Goal: Task Accomplishment & Management: Manage account settings

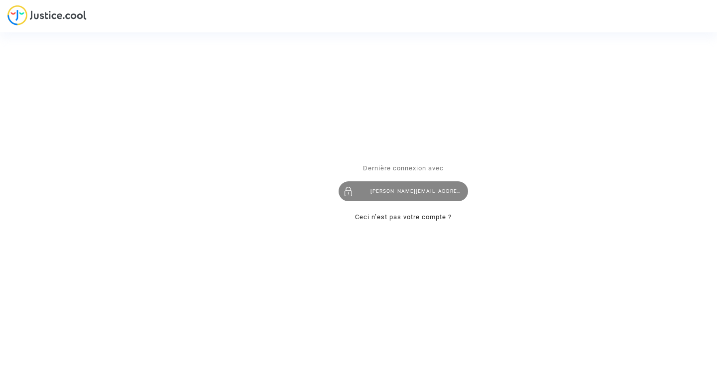
click at [415, 191] on div "[PERSON_NAME][EMAIL_ADDRESS][PERSON_NAME][DOMAIN_NAME]" at bounding box center [404, 191] width 130 height 20
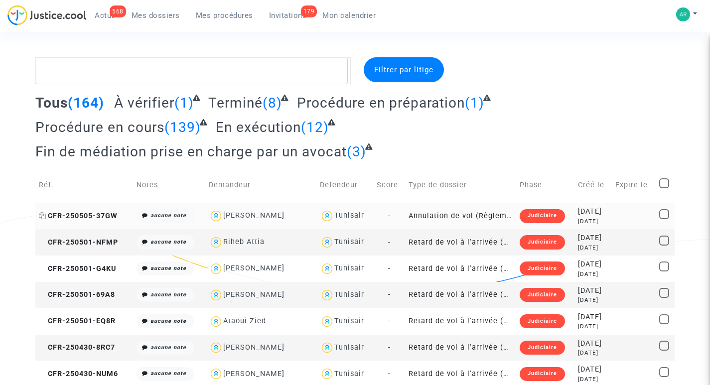
click at [84, 215] on span "CFR-250505-37GW" at bounding box center [78, 216] width 79 height 8
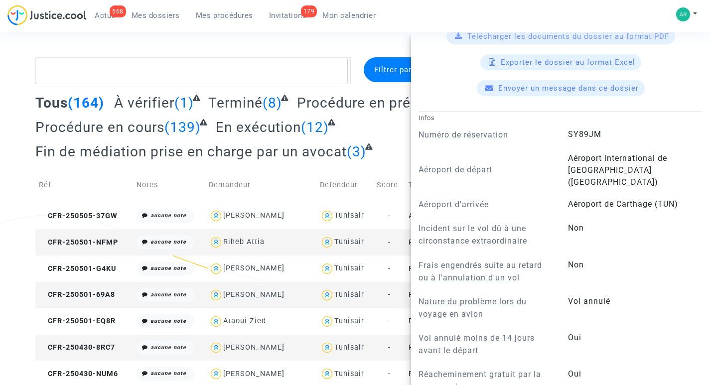
scroll to position [399, 0]
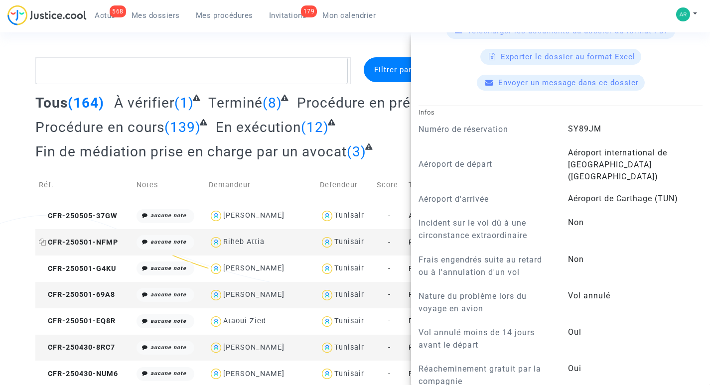
click at [77, 240] on span "CFR-250501-NFMP" at bounding box center [78, 242] width 79 height 8
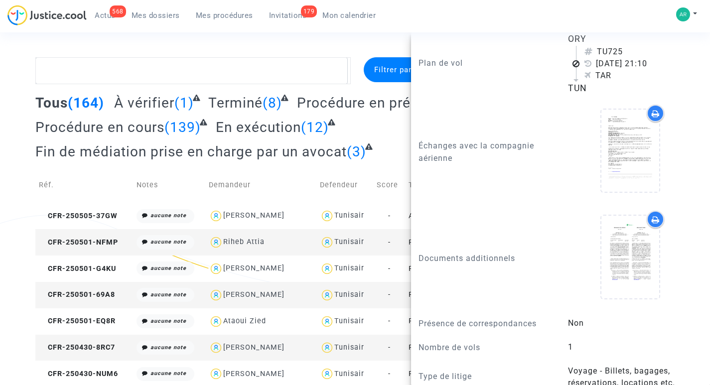
scroll to position [648, 0]
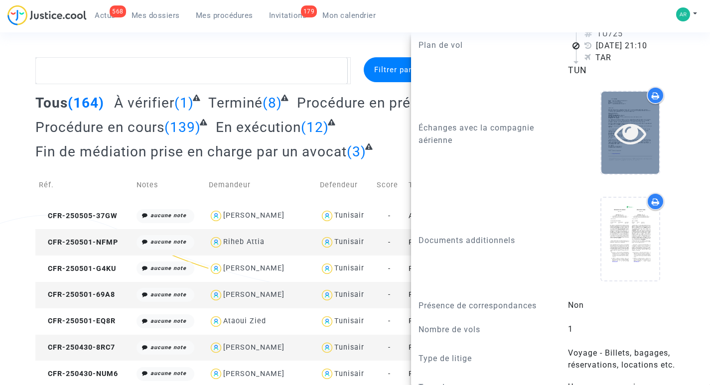
click at [631, 141] on icon at bounding box center [630, 133] width 32 height 32
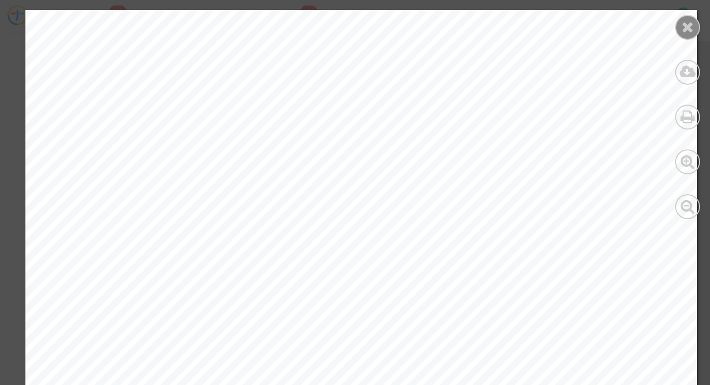
click at [689, 30] on icon at bounding box center [688, 26] width 12 height 15
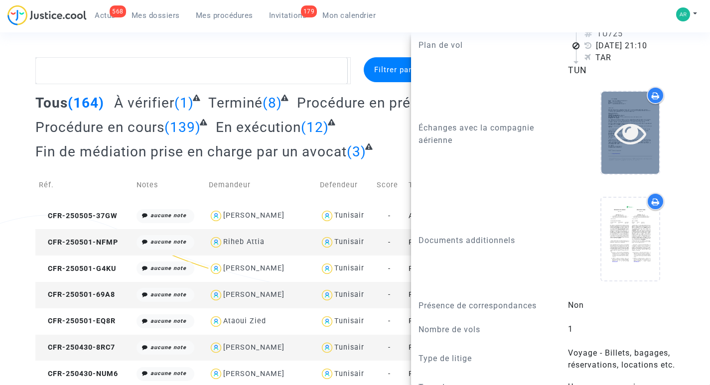
click at [629, 149] on icon at bounding box center [630, 133] width 32 height 32
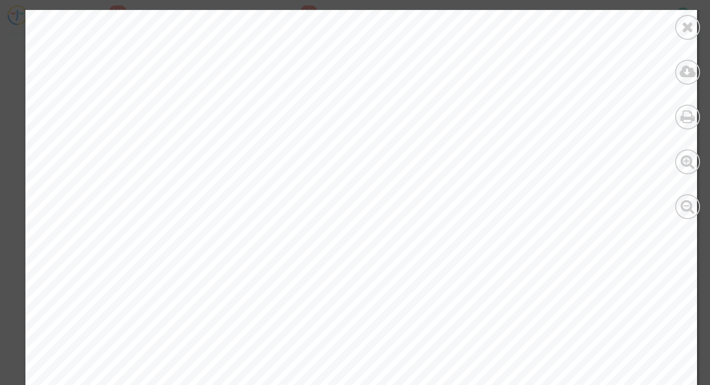
scroll to position [1543, 0]
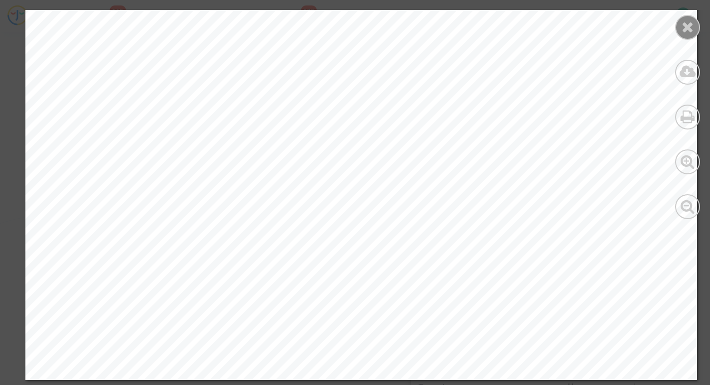
click at [684, 33] on icon at bounding box center [688, 26] width 12 height 15
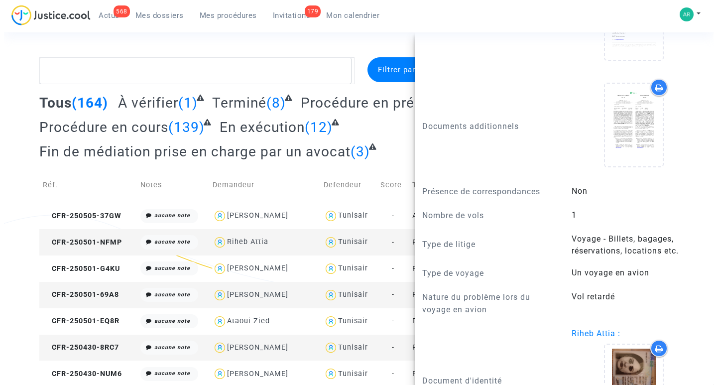
scroll to position [797, 0]
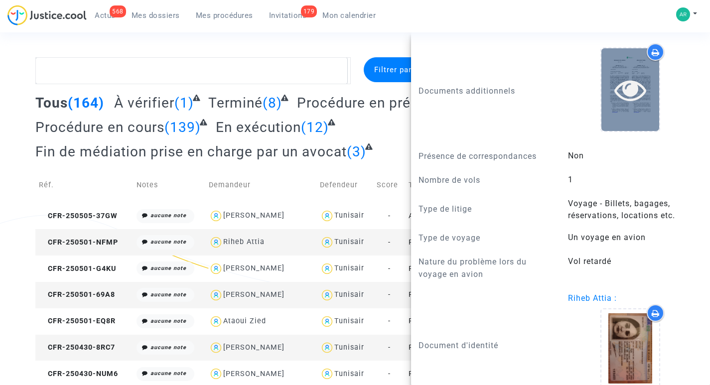
click at [628, 106] on icon at bounding box center [630, 90] width 32 height 32
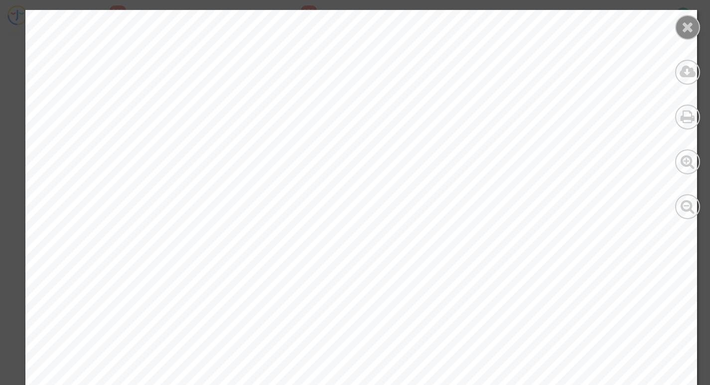
click at [684, 29] on icon at bounding box center [688, 26] width 12 height 15
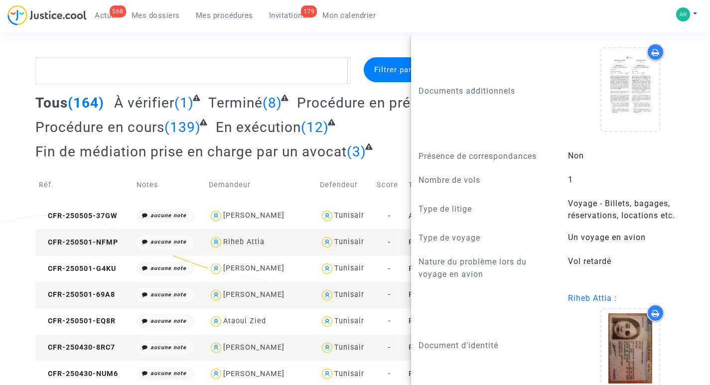
click at [292, 242] on div "Riheb Attia" at bounding box center [261, 242] width 104 height 14
type textarea "@"Riheb Attia" @"Pitcher Avocat""
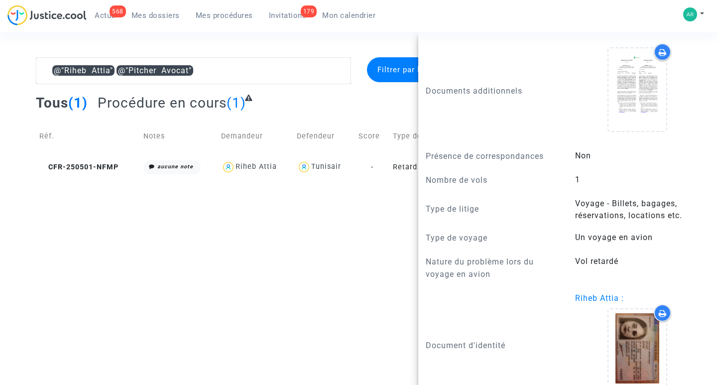
click at [109, 10] on link "568 Actus" at bounding box center [105, 15] width 37 height 15
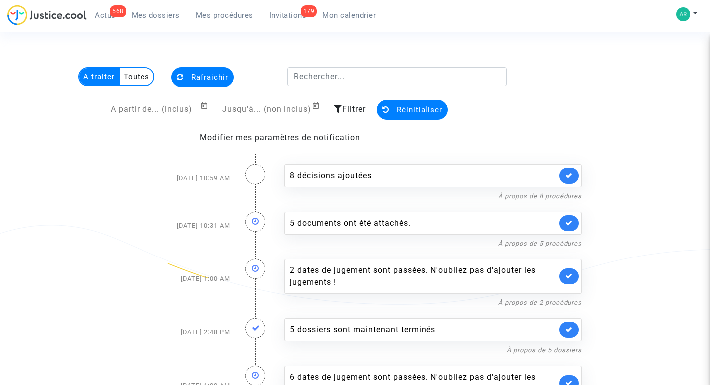
click at [309, 11] on div "179" at bounding box center [309, 11] width 16 height 12
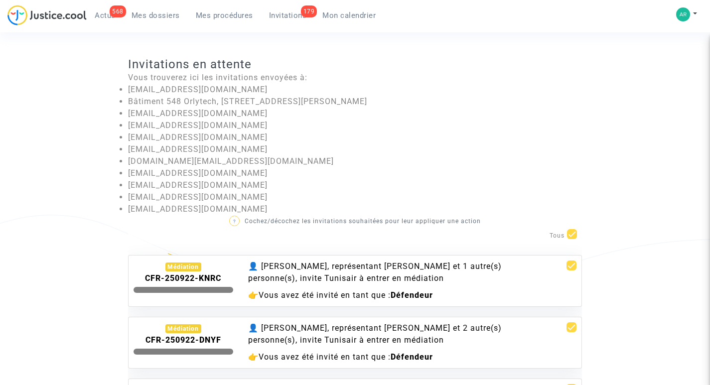
click at [574, 235] on span at bounding box center [572, 234] width 10 height 10
click at [572, 239] on input "checkbox" at bounding box center [571, 239] width 0 height 0
checkbox input "false"
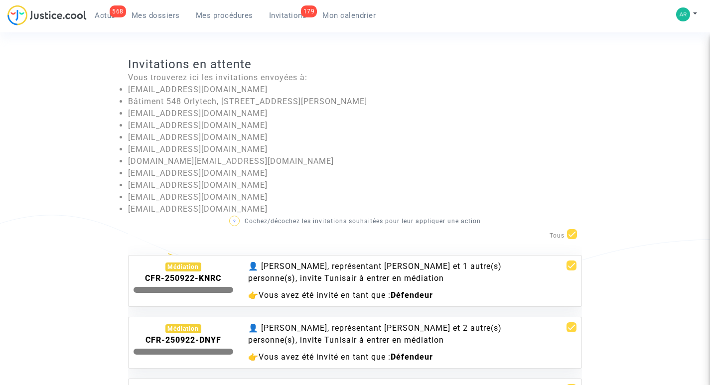
checkbox input "false"
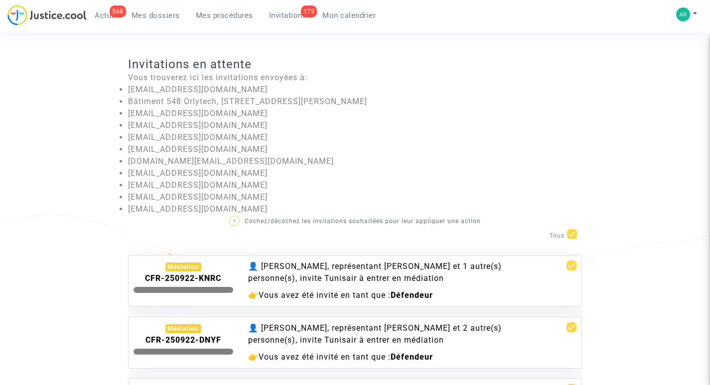
checkbox input "false"
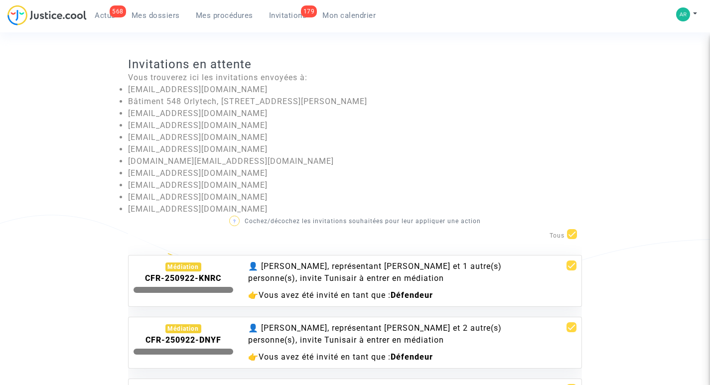
checkbox input "false"
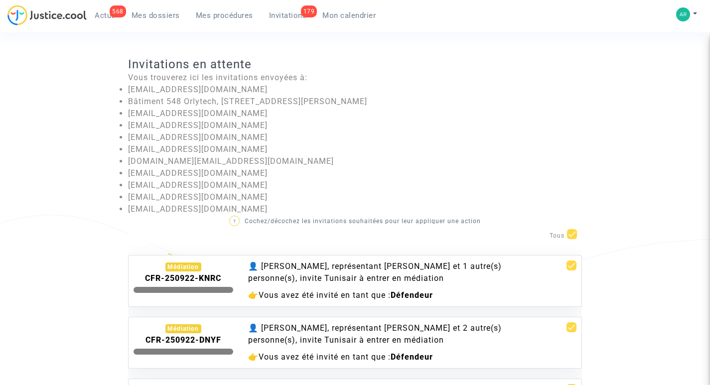
checkbox input "false"
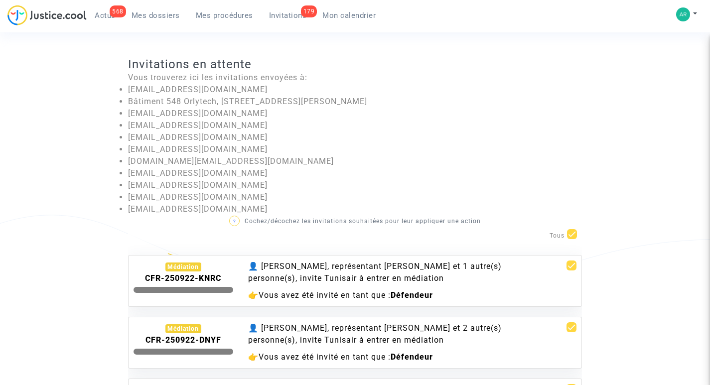
checkbox input "false"
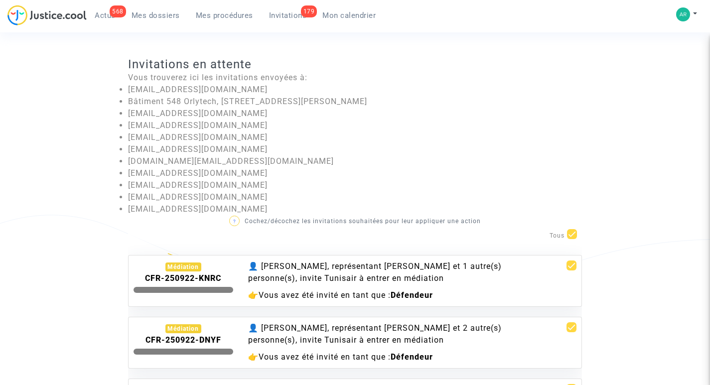
checkbox input "false"
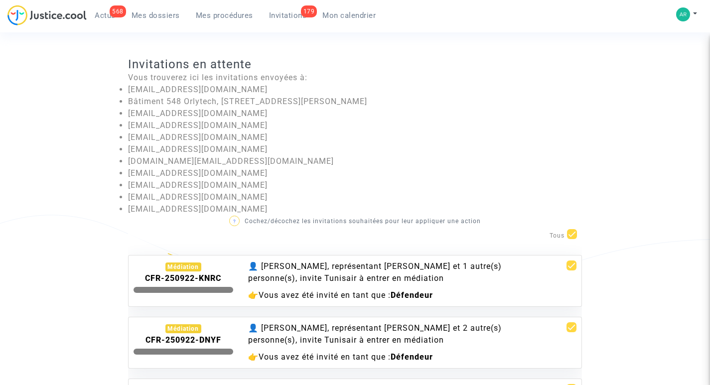
checkbox input "false"
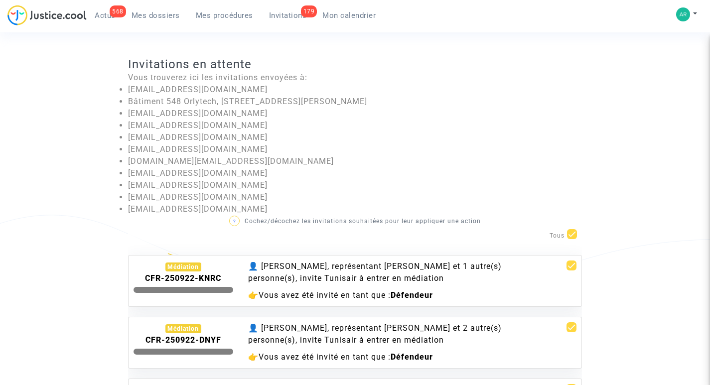
checkbox input "false"
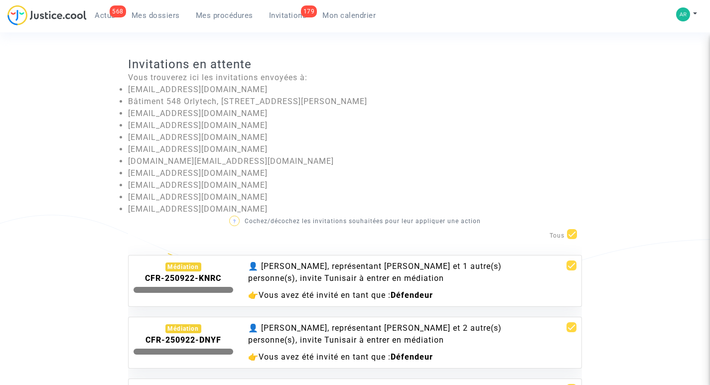
checkbox input "false"
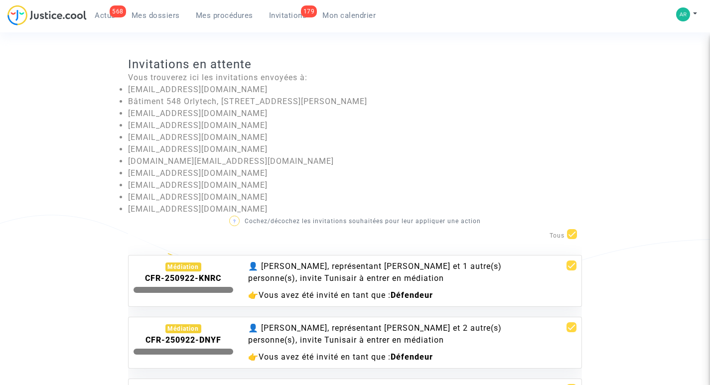
checkbox input "false"
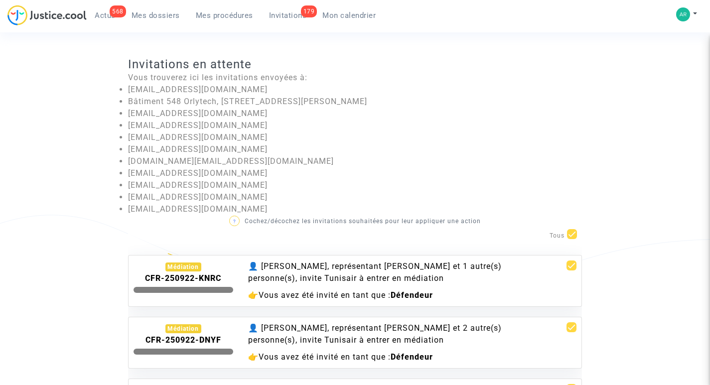
checkbox input "false"
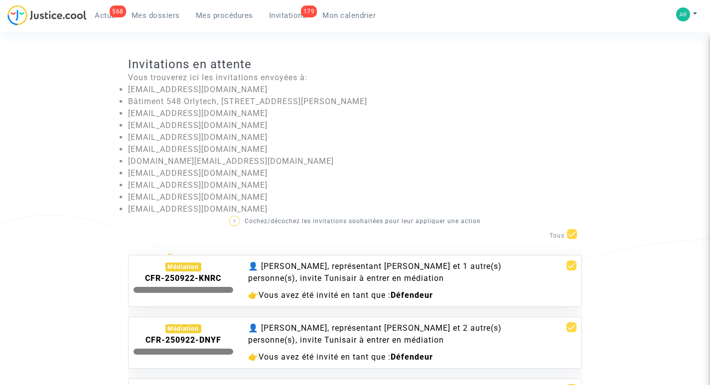
checkbox input "false"
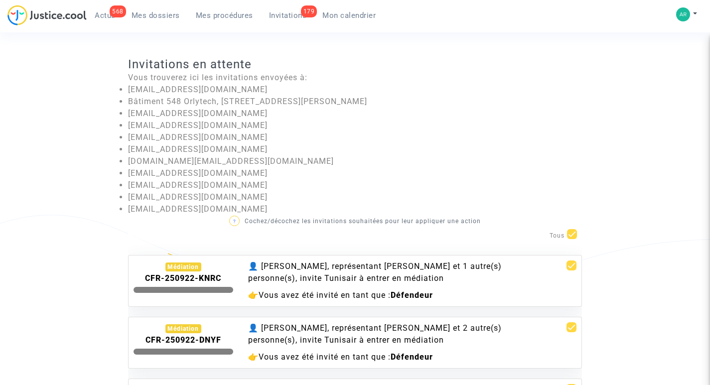
checkbox input "false"
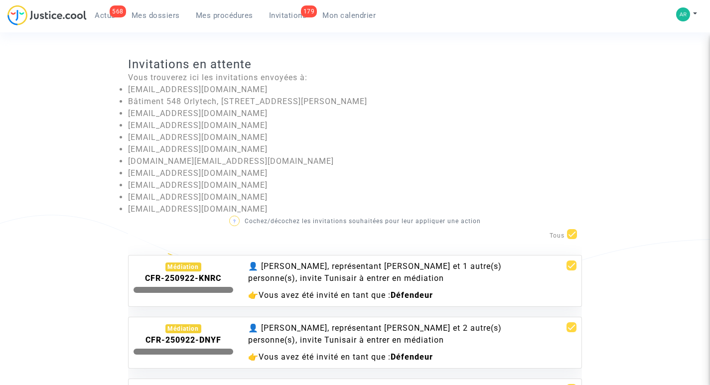
checkbox input "false"
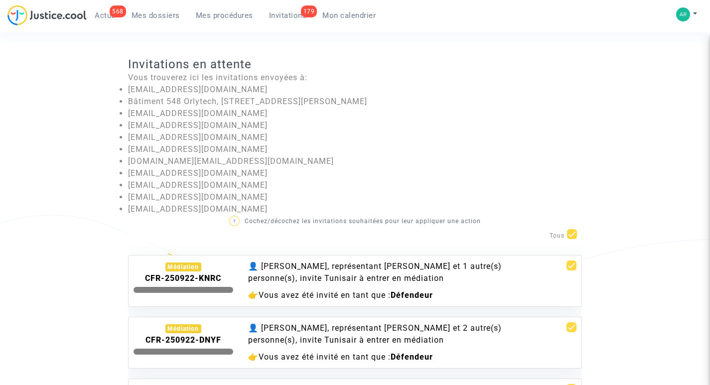
checkbox input "false"
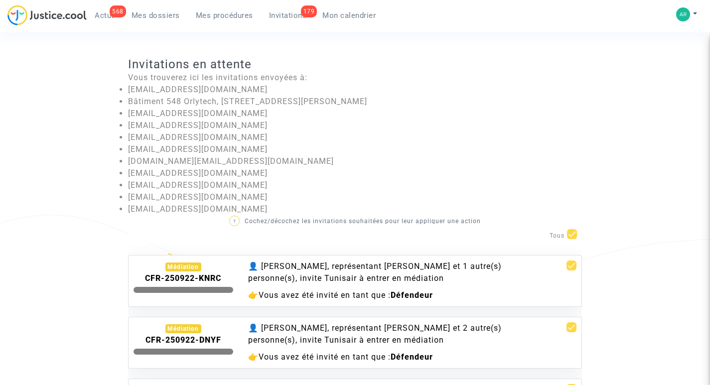
checkbox input "false"
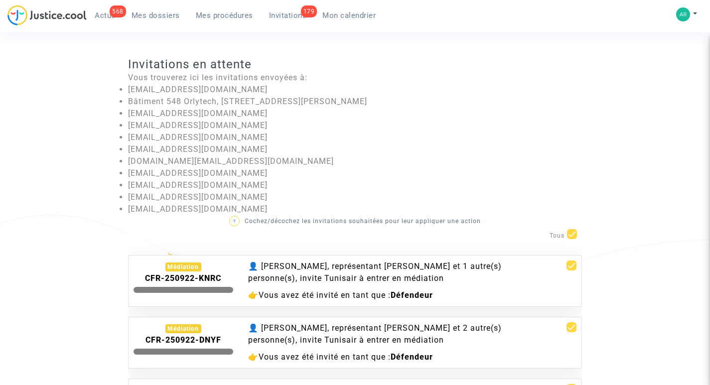
checkbox input "false"
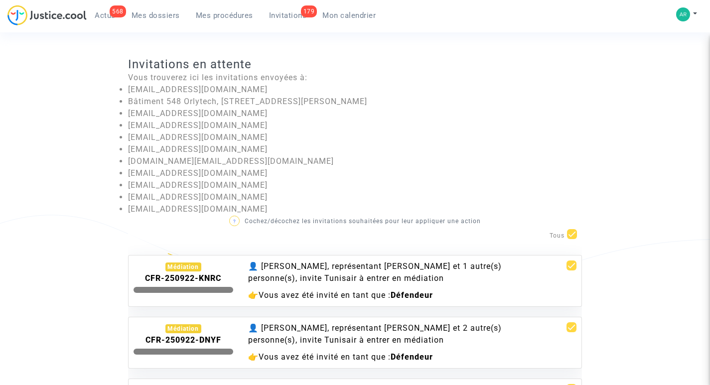
checkbox input "false"
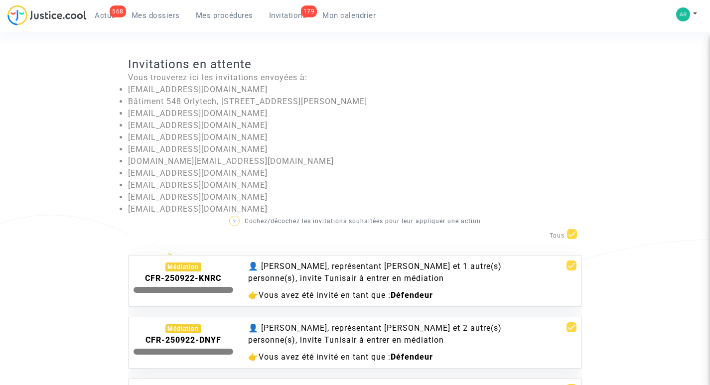
checkbox input "false"
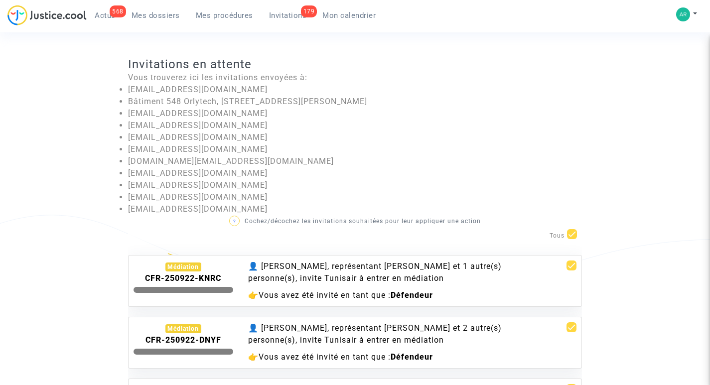
checkbox input "false"
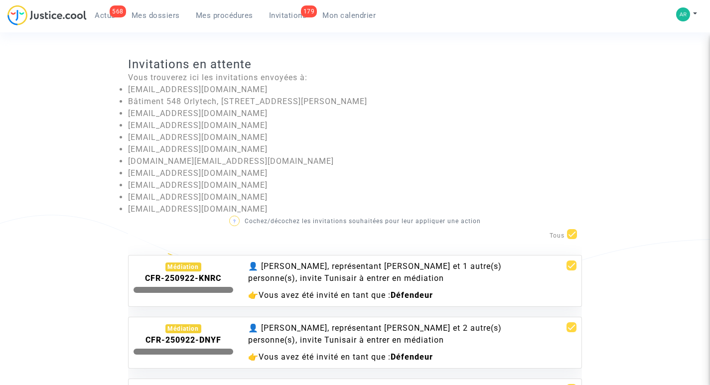
checkbox input "false"
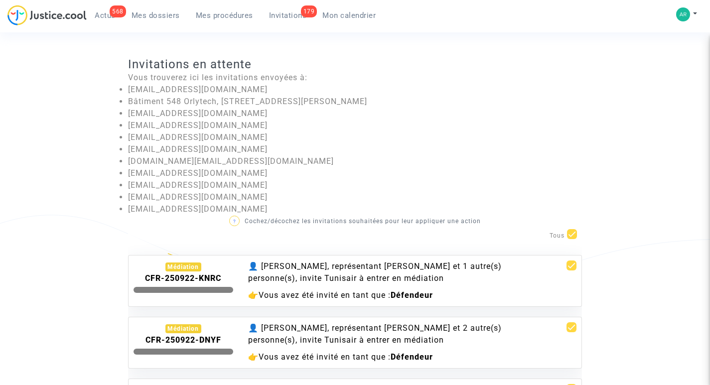
checkbox input "false"
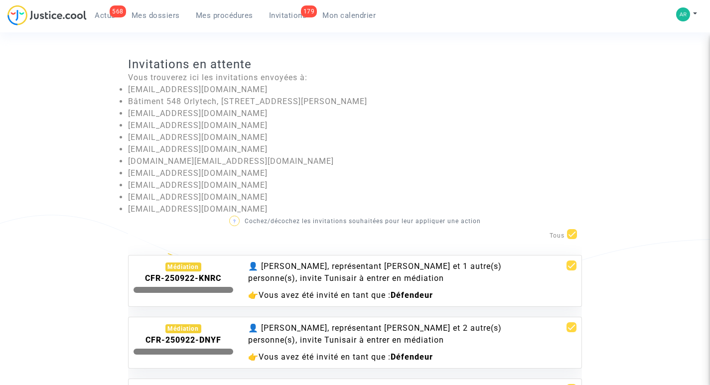
checkbox input "false"
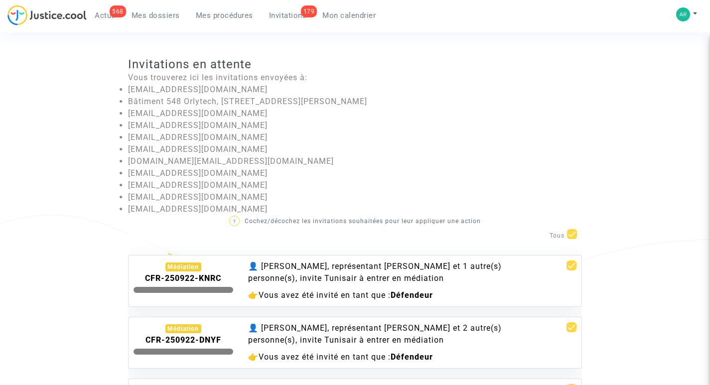
checkbox input "false"
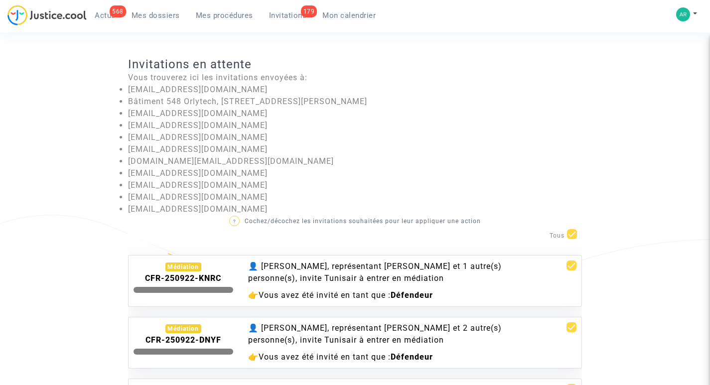
checkbox input "false"
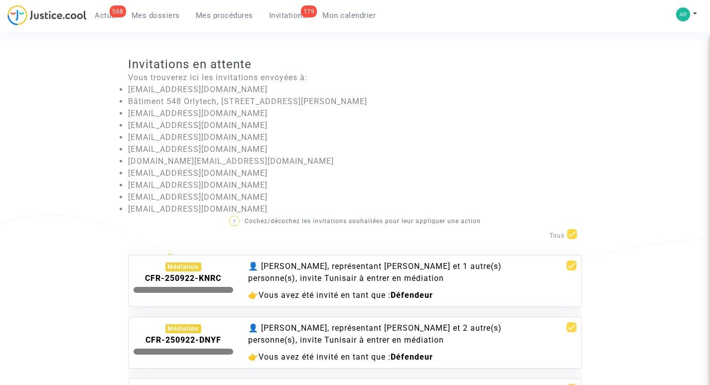
checkbox input "false"
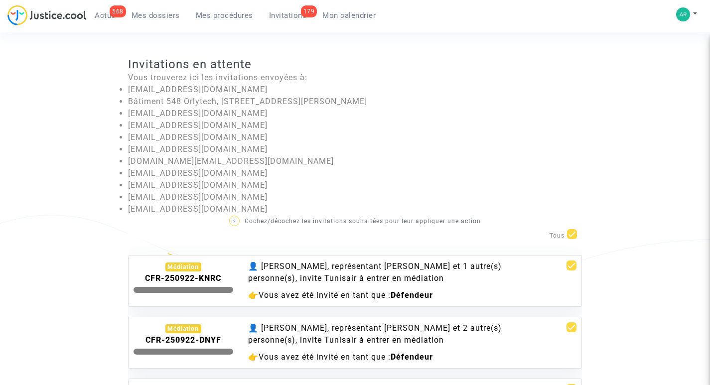
checkbox input "false"
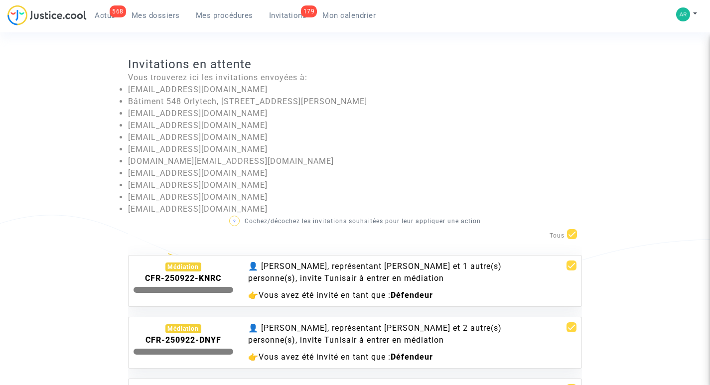
checkbox input "false"
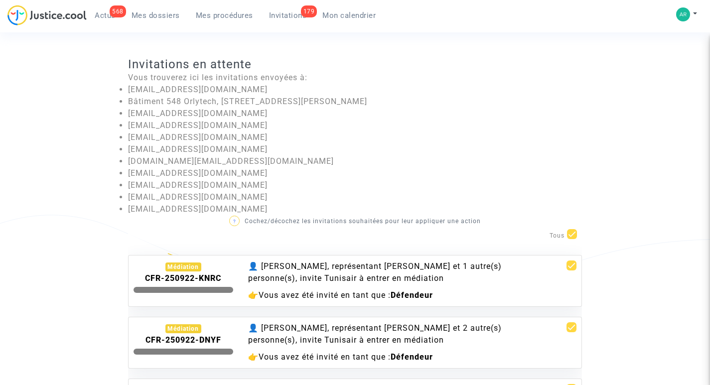
checkbox input "false"
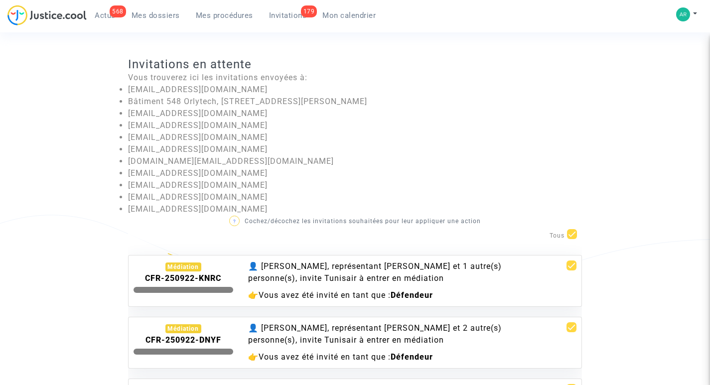
checkbox input "false"
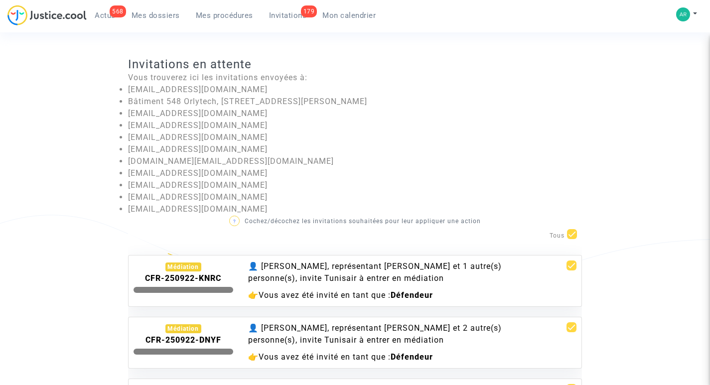
checkbox input "false"
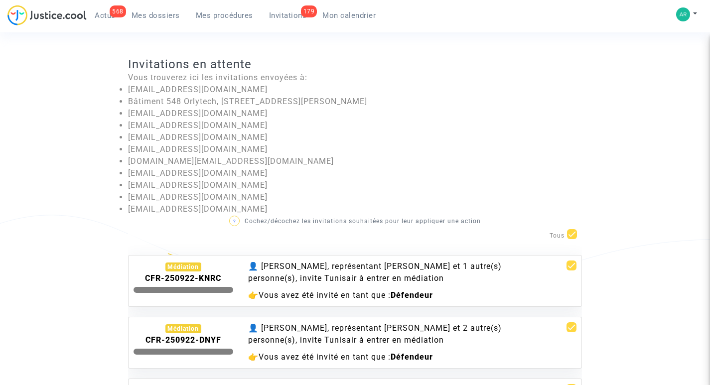
checkbox input "false"
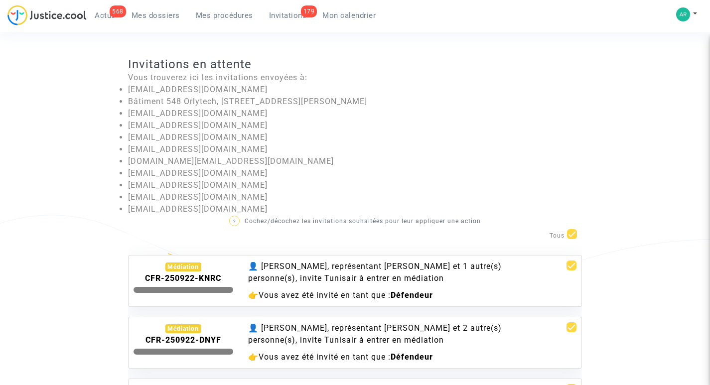
checkbox input "false"
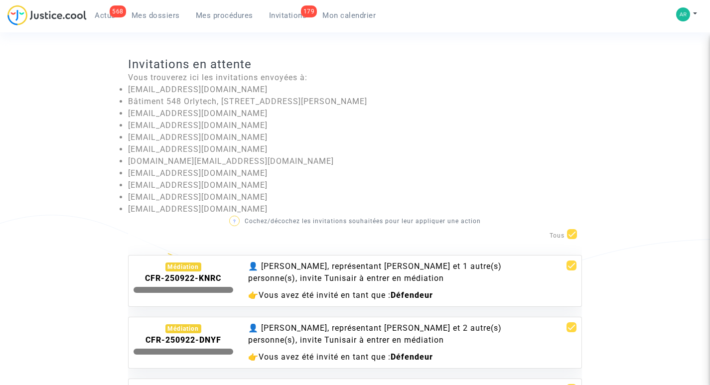
checkbox input "false"
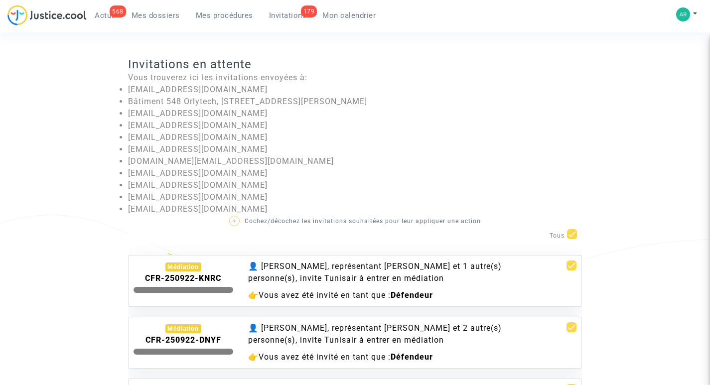
checkbox input "false"
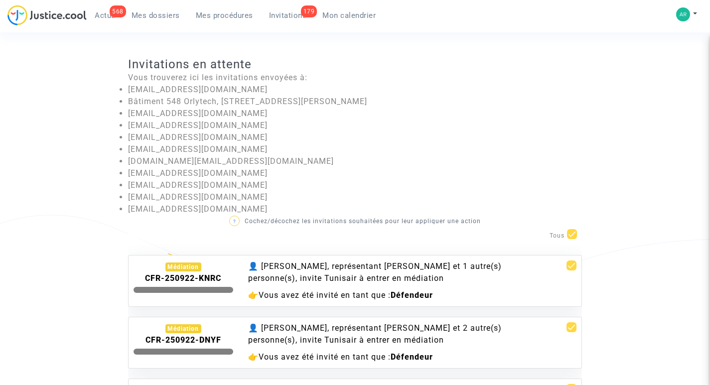
checkbox input "false"
click at [566, 269] on span at bounding box center [571, 266] width 10 height 10
checkbox input "true"
click at [189, 275] on b "CFR-250922-KNRC" at bounding box center [183, 278] width 76 height 9
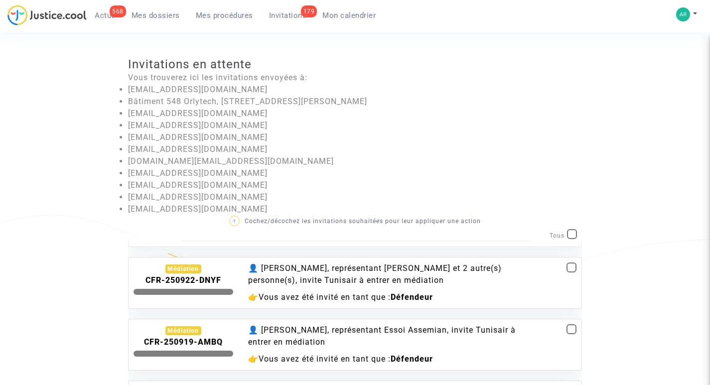
scroll to position [149, 0]
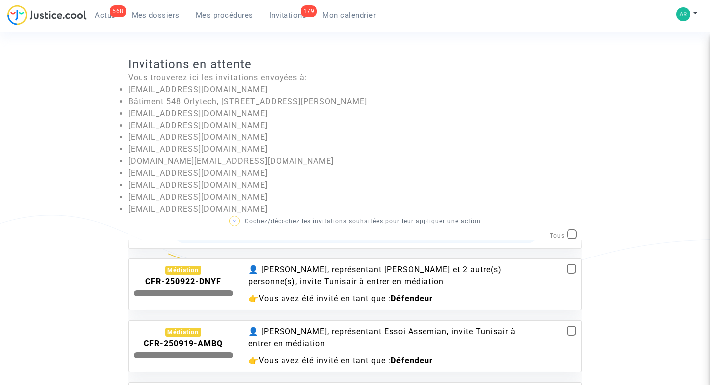
click at [160, 284] on b "CFR-250922-DNYF" at bounding box center [183, 281] width 76 height 9
click at [191, 272] on div "Médiation" at bounding box center [183, 270] width 36 height 9
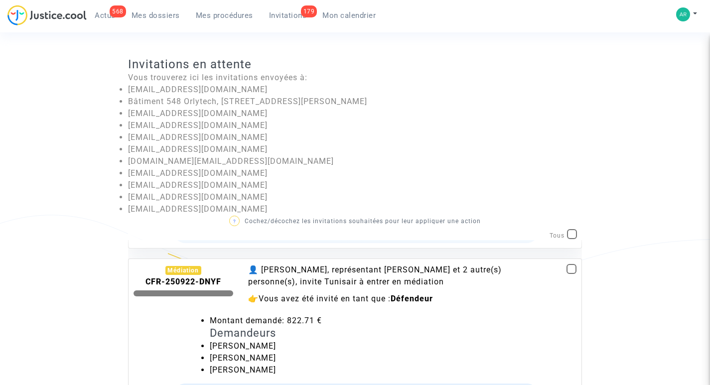
click at [191, 272] on div "Médiation" at bounding box center [183, 270] width 36 height 9
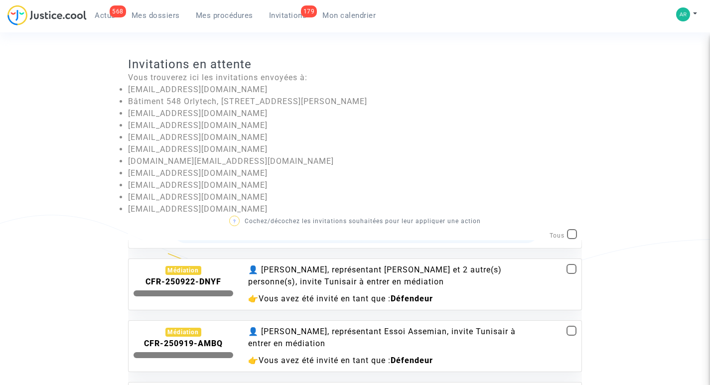
click at [302, 273] on div "👤 [PERSON_NAME], représentant [PERSON_NAME] et 2 autre(s) personne(s), invite T…" at bounding box center [393, 276] width 290 height 24
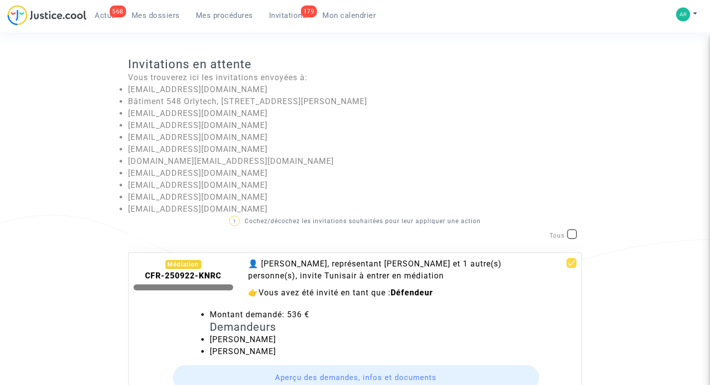
scroll to position [0, 0]
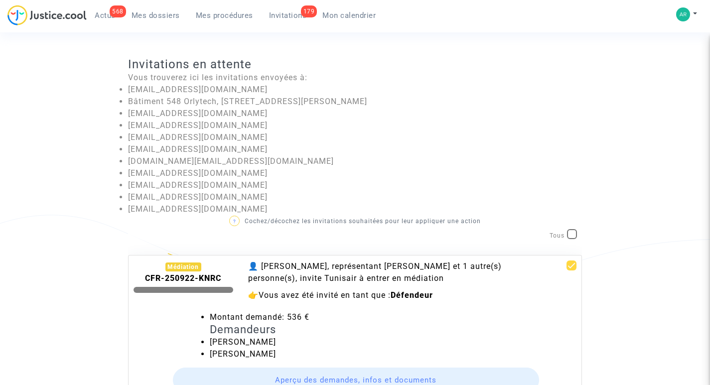
click at [179, 277] on b "CFR-250922-KNRC" at bounding box center [183, 278] width 76 height 9
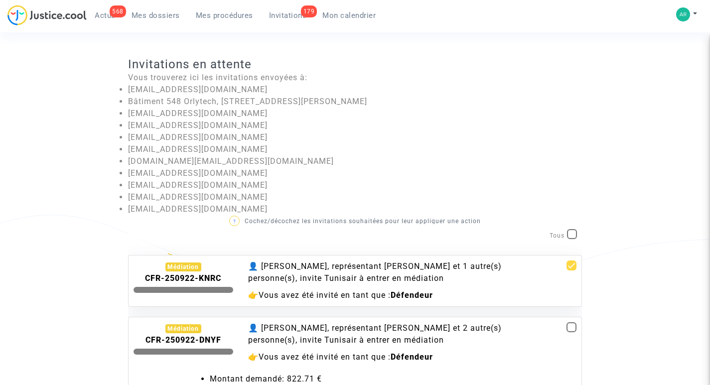
click at [179, 277] on b "CFR-250922-KNRC" at bounding box center [183, 278] width 76 height 9
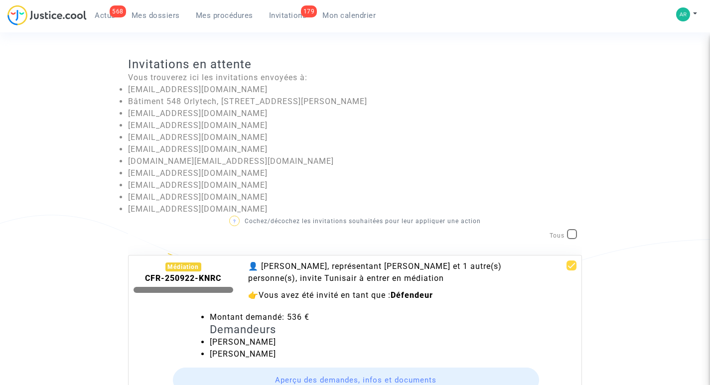
click at [193, 268] on div "Médiation" at bounding box center [183, 267] width 36 height 9
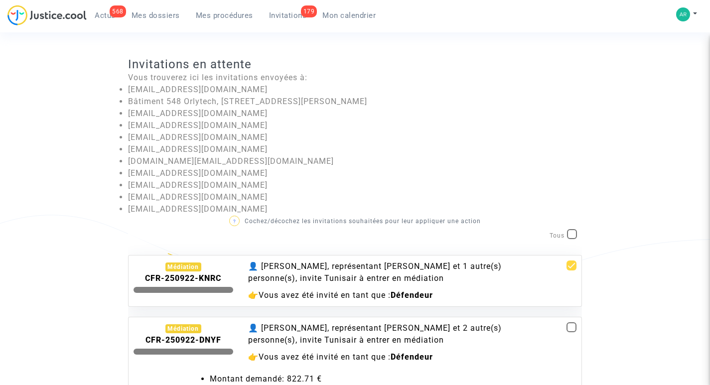
click at [193, 268] on div "Médiation" at bounding box center [183, 267] width 36 height 9
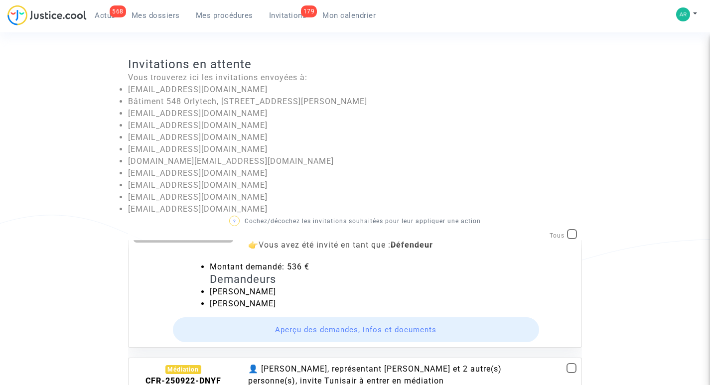
scroll to position [50, 0]
click at [360, 326] on button "Aperçu des demandes, infos et documents" at bounding box center [356, 330] width 367 height 25
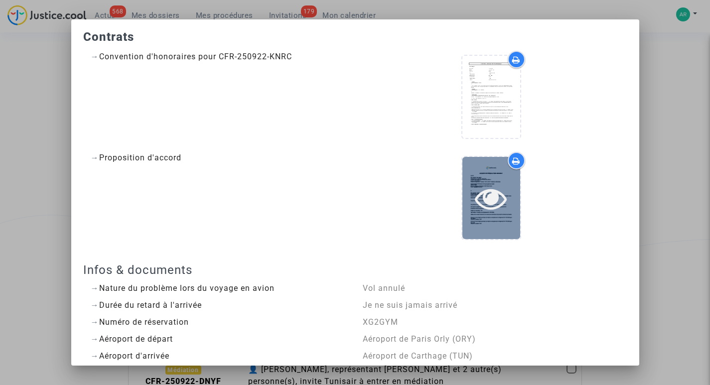
click at [484, 185] on icon at bounding box center [491, 198] width 32 height 32
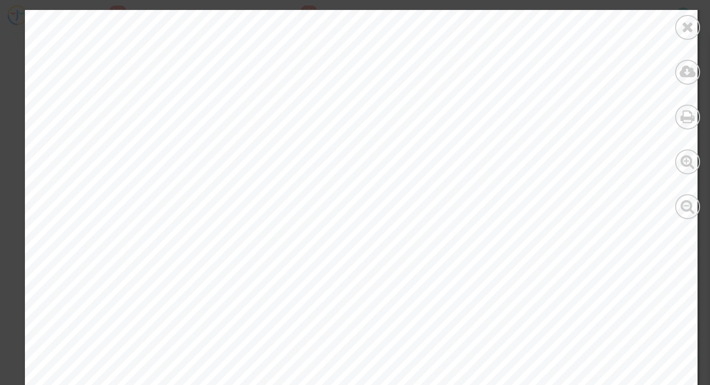
scroll to position [2491, 0]
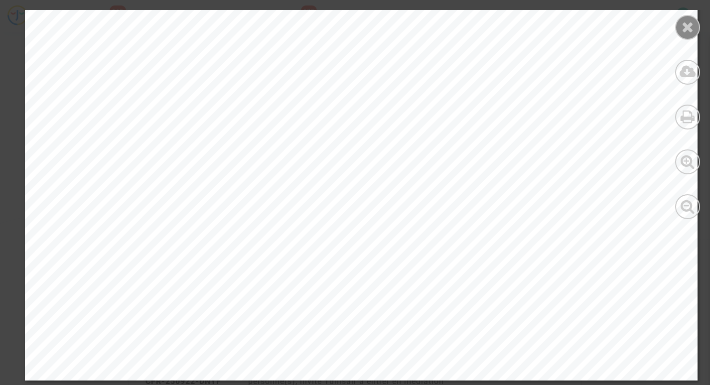
click at [693, 25] on icon at bounding box center [688, 26] width 12 height 15
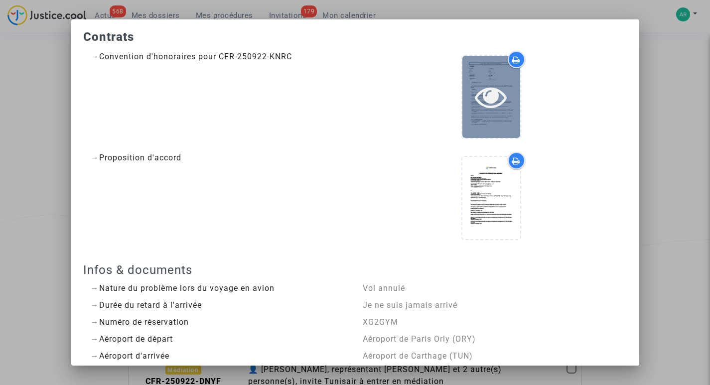
click at [479, 90] on icon at bounding box center [491, 97] width 32 height 32
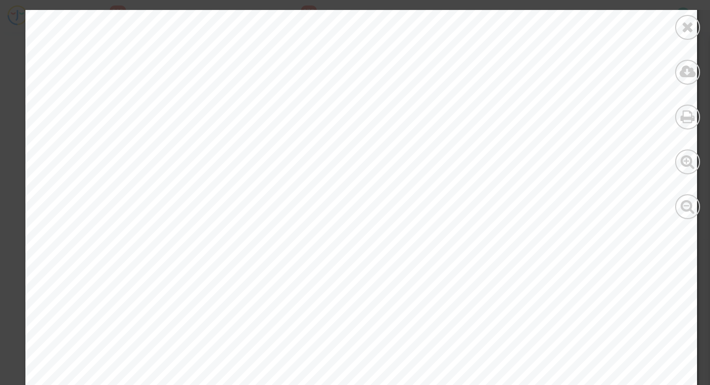
scroll to position [448, 0]
click at [682, 33] on icon at bounding box center [688, 26] width 12 height 15
